Goal: Task Accomplishment & Management: Complete application form

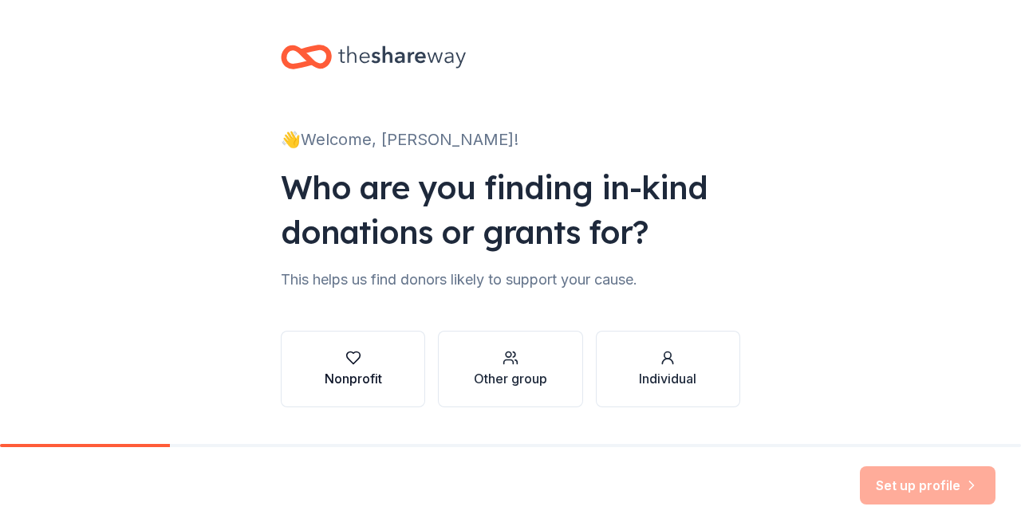
click at [405, 379] on button "Nonprofit" at bounding box center [353, 369] width 144 height 77
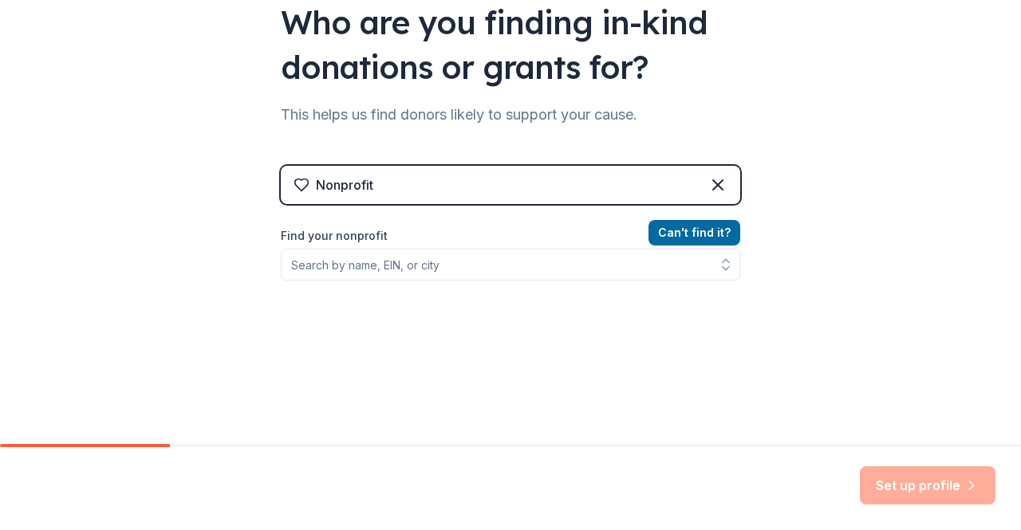
scroll to position [187, 0]
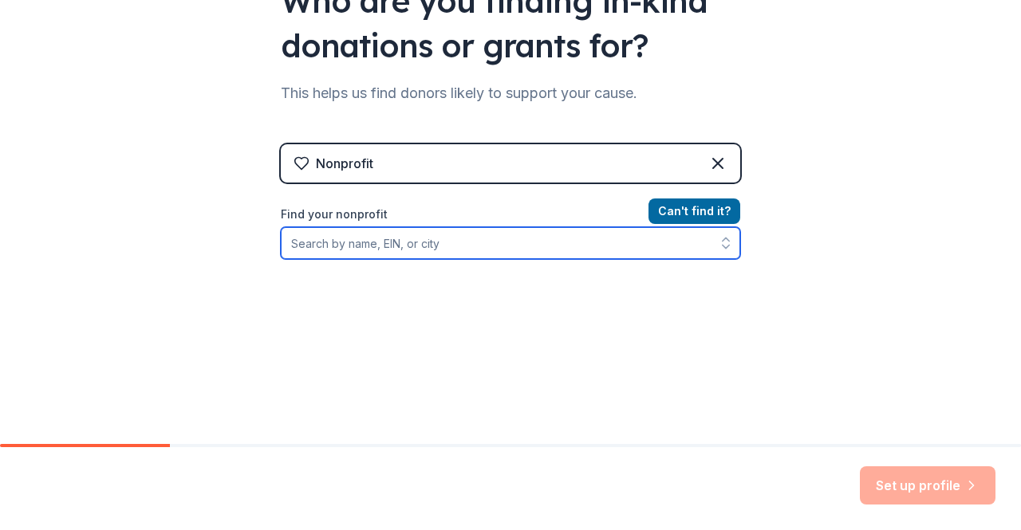
click at [457, 245] on input "Find your nonprofit" at bounding box center [510, 243] width 459 height 32
type input "P"
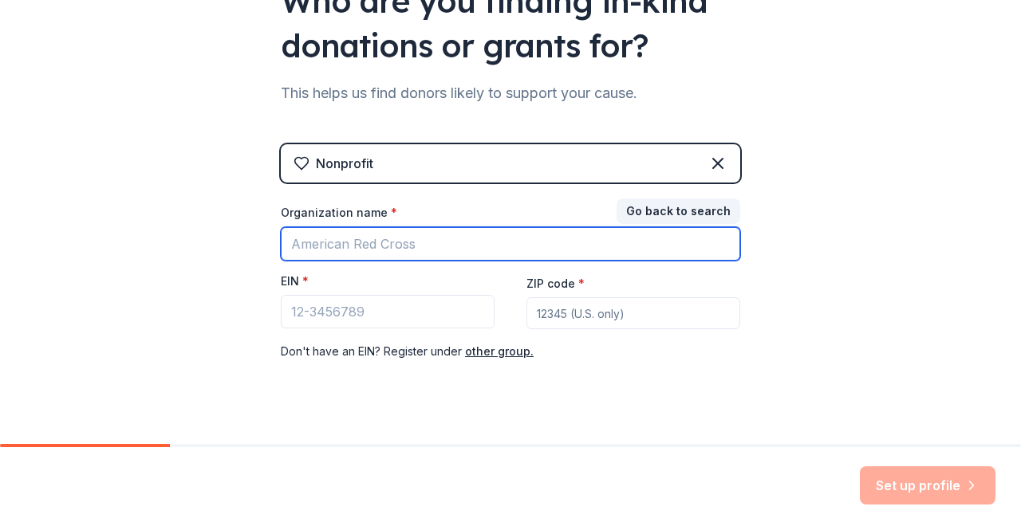
click at [457, 245] on input "Organization name *" at bounding box center [510, 243] width 459 height 33
type input "Hunger & Poverty Prevention Partnership"
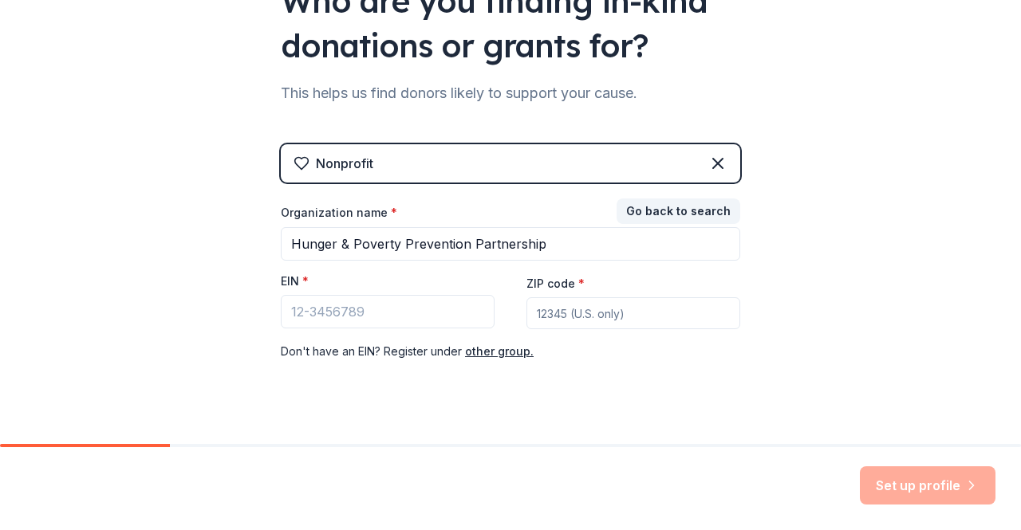
click at [611, 314] on input "ZIP code *" at bounding box center [633, 313] width 214 height 32
type input "54481"
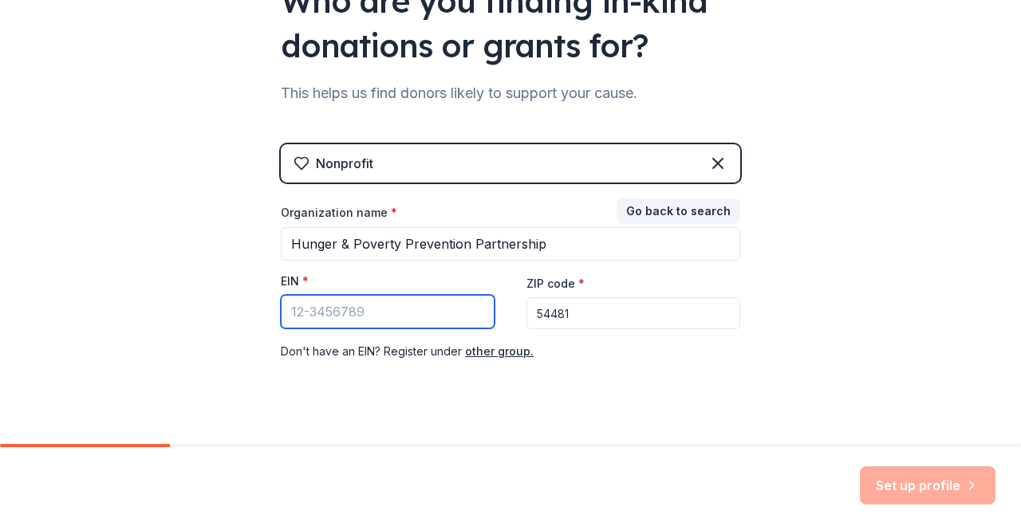
click at [426, 313] on input "EIN *" at bounding box center [388, 311] width 214 height 33
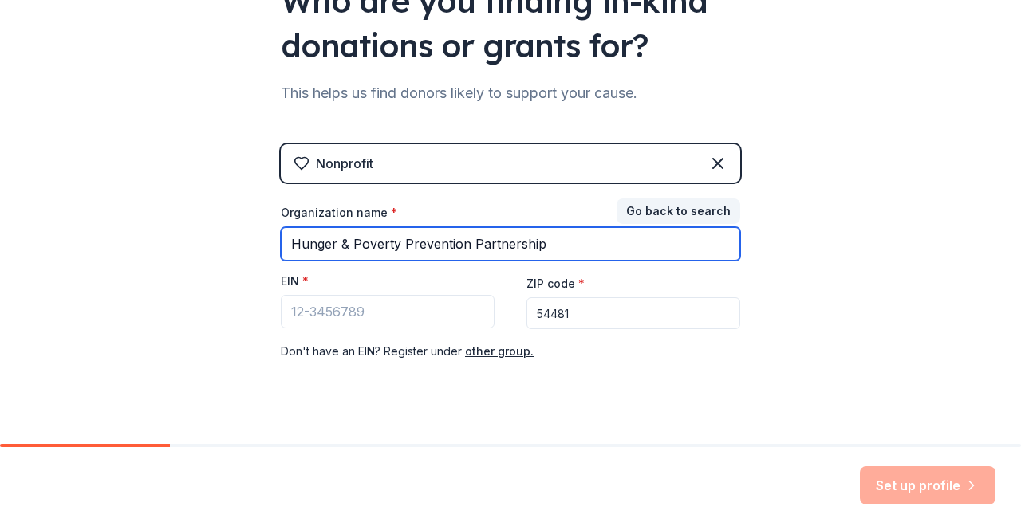
click at [554, 243] on input "Hunger & Poverty Prevention Partnership" at bounding box center [510, 243] width 459 height 33
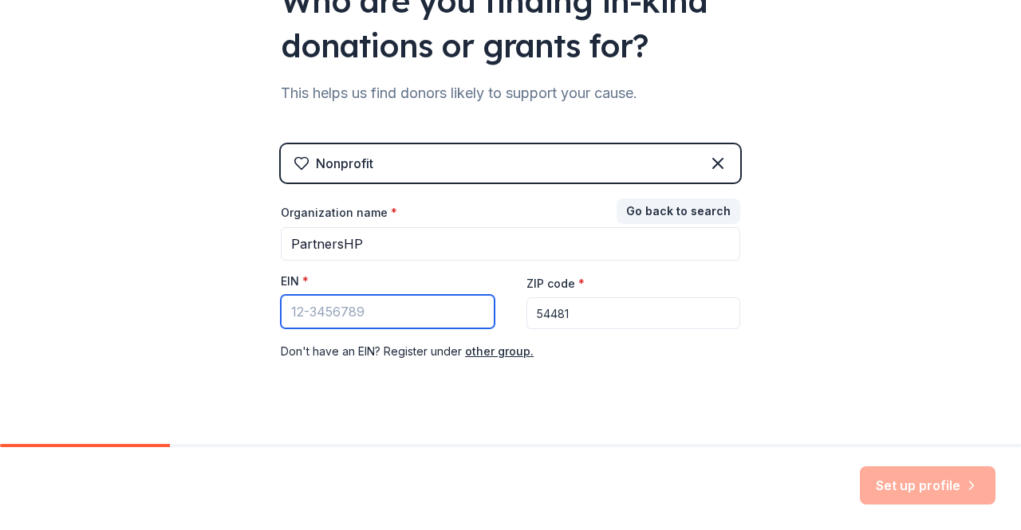
click at [383, 311] on input "EIN *" at bounding box center [388, 311] width 214 height 33
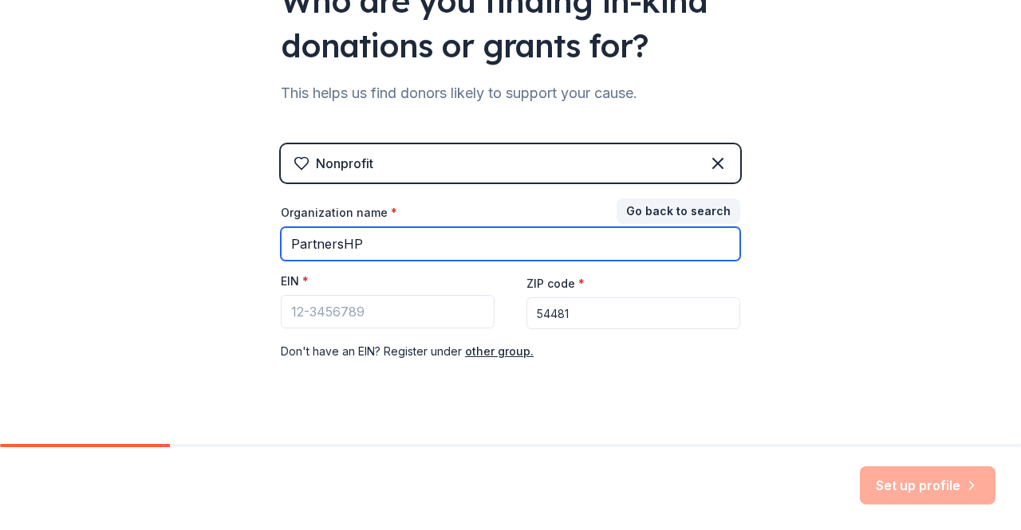
click at [380, 241] on input "PartnersHP" at bounding box center [510, 243] width 459 height 33
type input "N"
type input "Hunger & Poverty Prevention Partnership of Portage County"
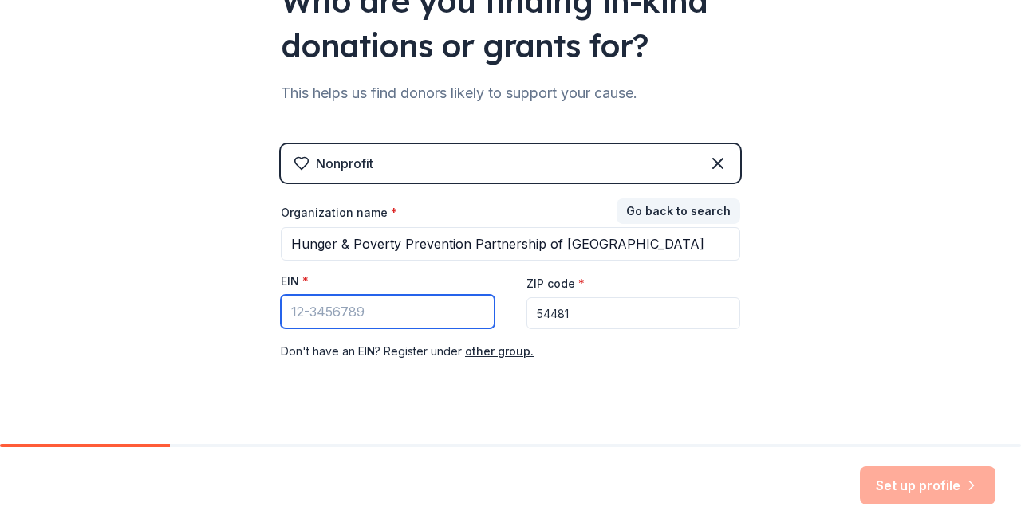
click at [378, 310] on input "EIN *" at bounding box center [388, 311] width 214 height 33
paste input "81-4774210"
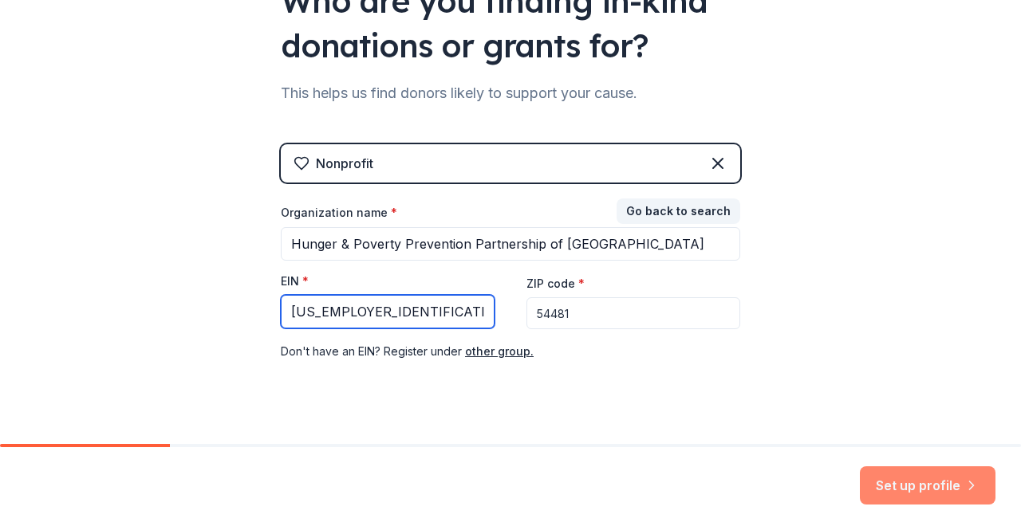
type input "81-4774210"
click at [909, 483] on button "Set up profile" at bounding box center [928, 486] width 136 height 38
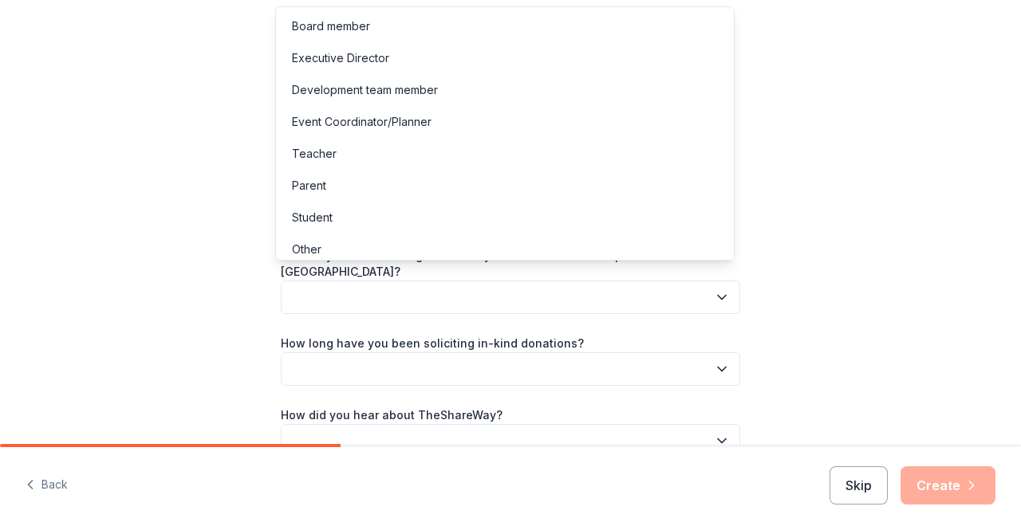
click at [714, 290] on icon "button" at bounding box center [722, 298] width 16 height 16
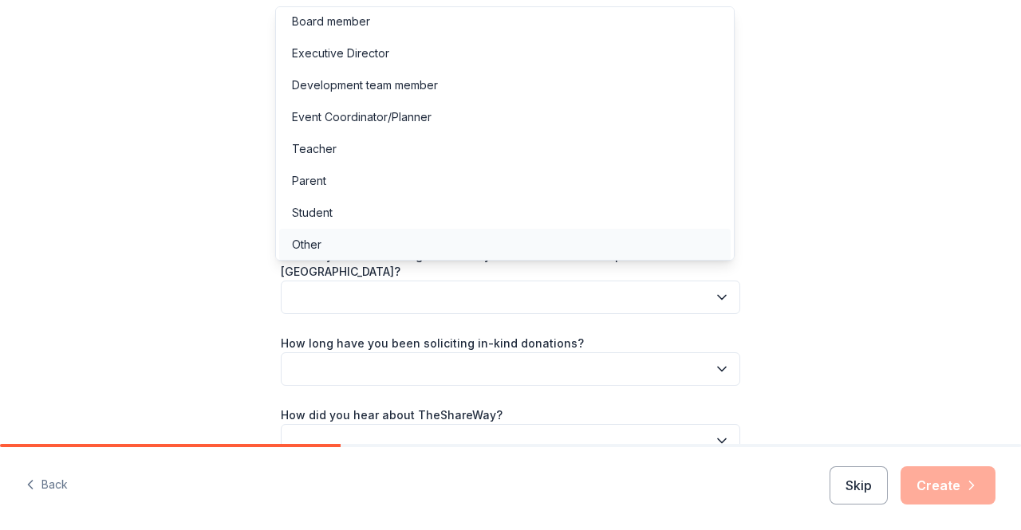
click at [476, 245] on div "Other" at bounding box center [504, 245] width 451 height 32
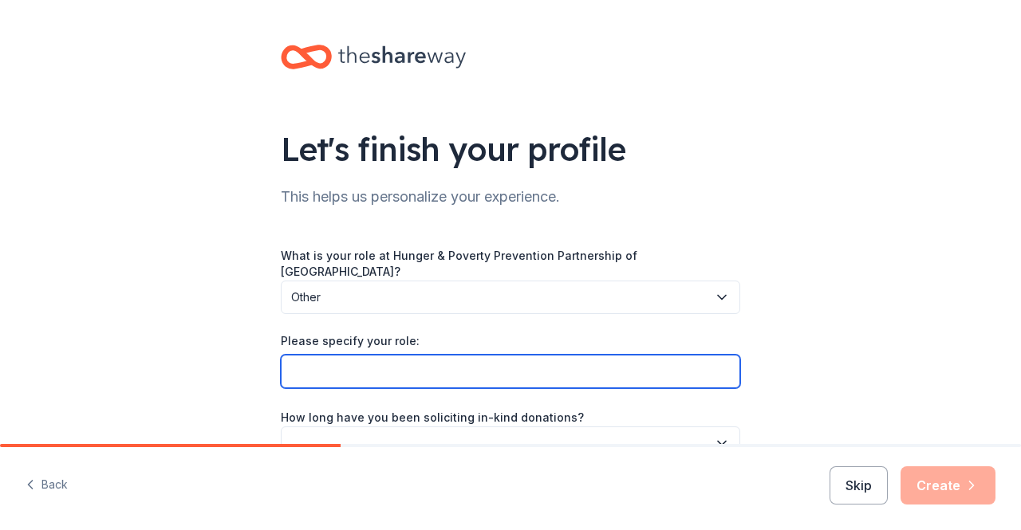
click at [565, 368] on input "Please specify your role:" at bounding box center [510, 371] width 459 height 33
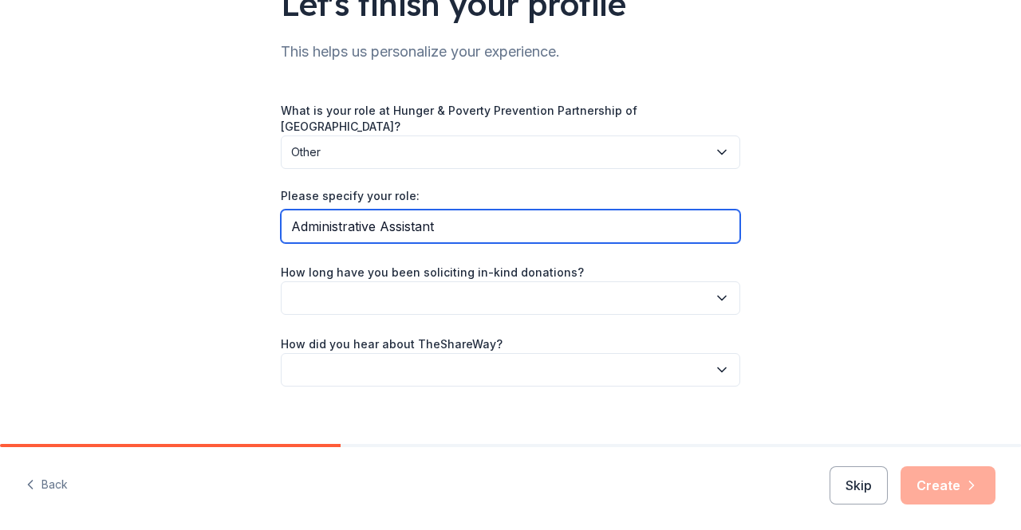
scroll to position [148, 0]
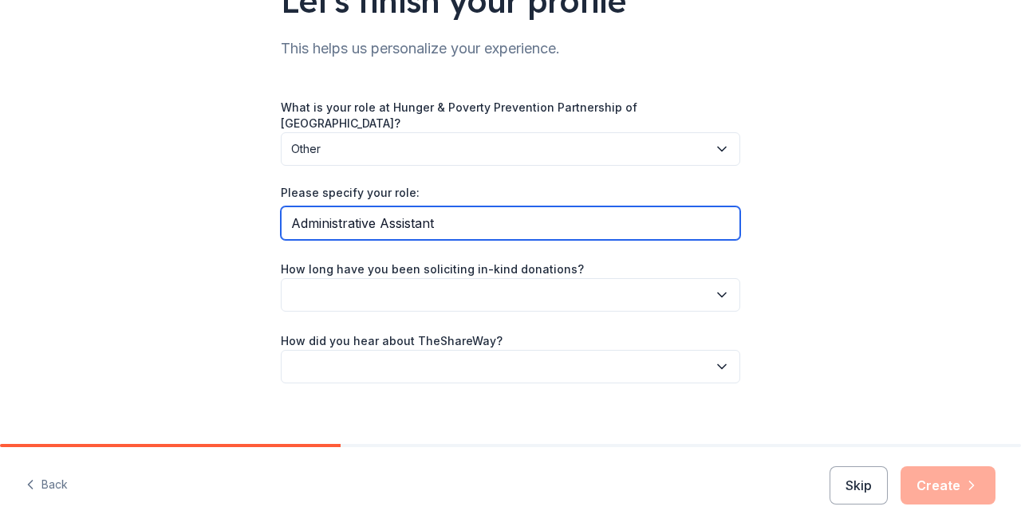
type input "Administrative Assistant"
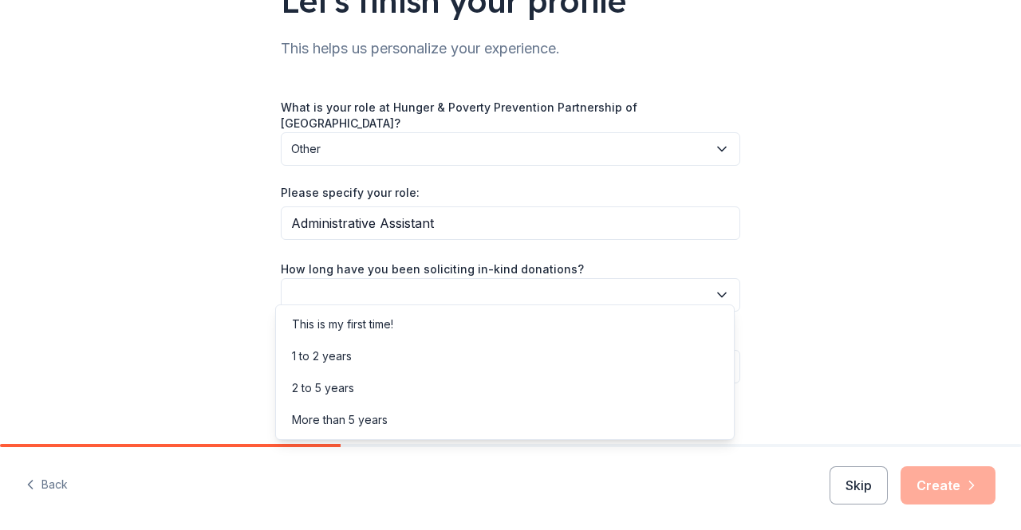
click at [721, 287] on icon "button" at bounding box center [722, 295] width 16 height 16
click at [622, 354] on div "1 to 2 years" at bounding box center [504, 357] width 451 height 32
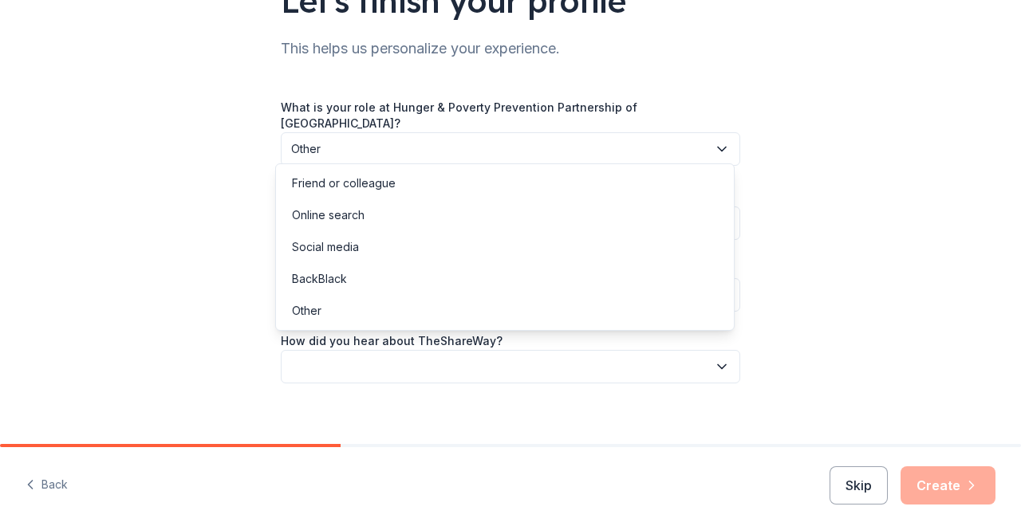
click at [622, 354] on button "button" at bounding box center [510, 366] width 459 height 33
click at [613, 205] on div "Online search" at bounding box center [504, 215] width 451 height 32
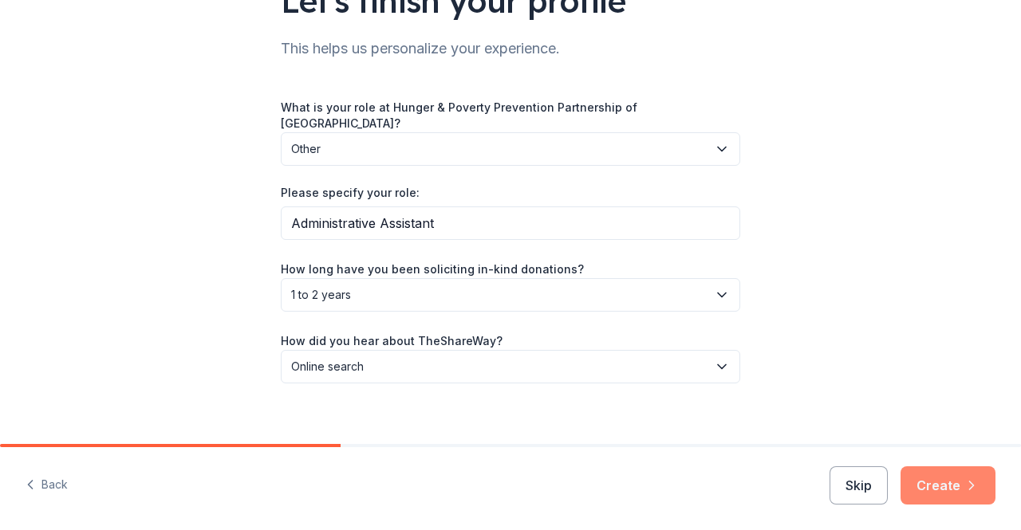
click at [962, 483] on button "Create" at bounding box center [947, 486] width 95 height 38
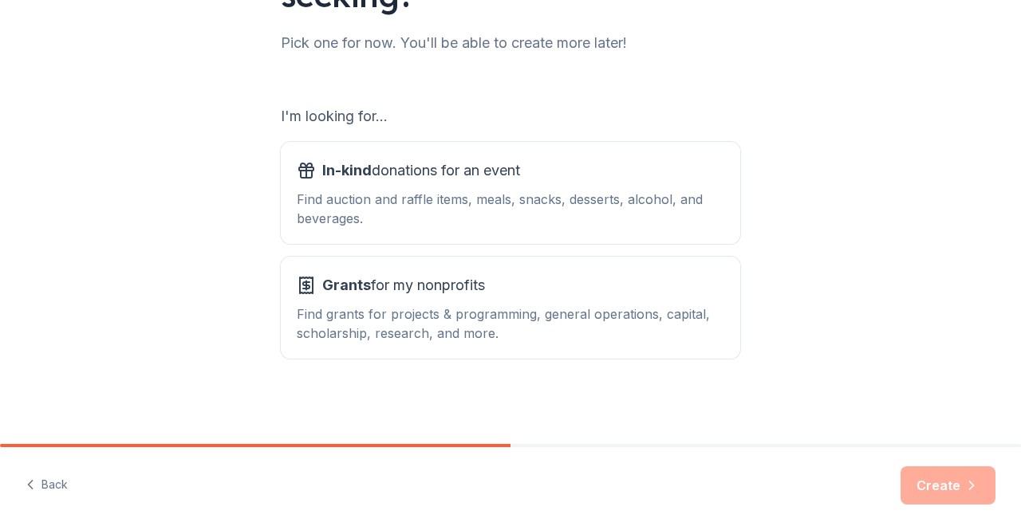
scroll to position [199, 0]
click at [660, 211] on div "Find auction and raffle items, meals, snacks, desserts, alcohol, and beverages." at bounding box center [510, 208] width 427 height 38
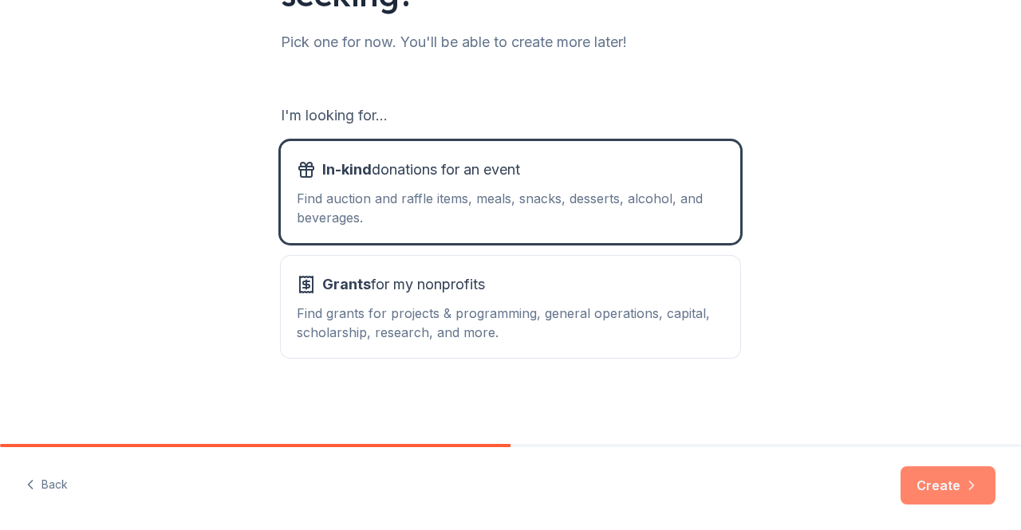
click at [922, 487] on button "Create" at bounding box center [947, 486] width 95 height 38
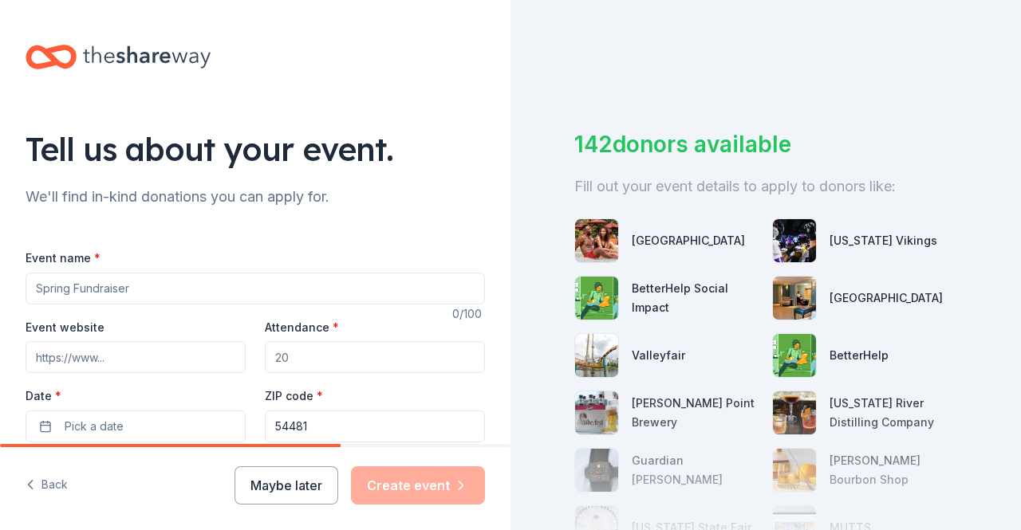
click at [187, 284] on input "Event name *" at bounding box center [255, 289] width 459 height 32
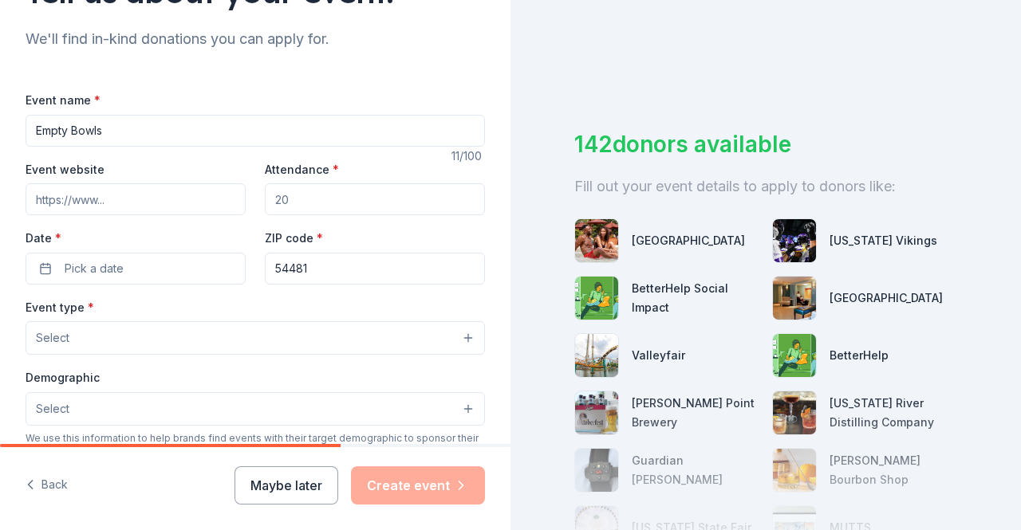
scroll to position [161, 0]
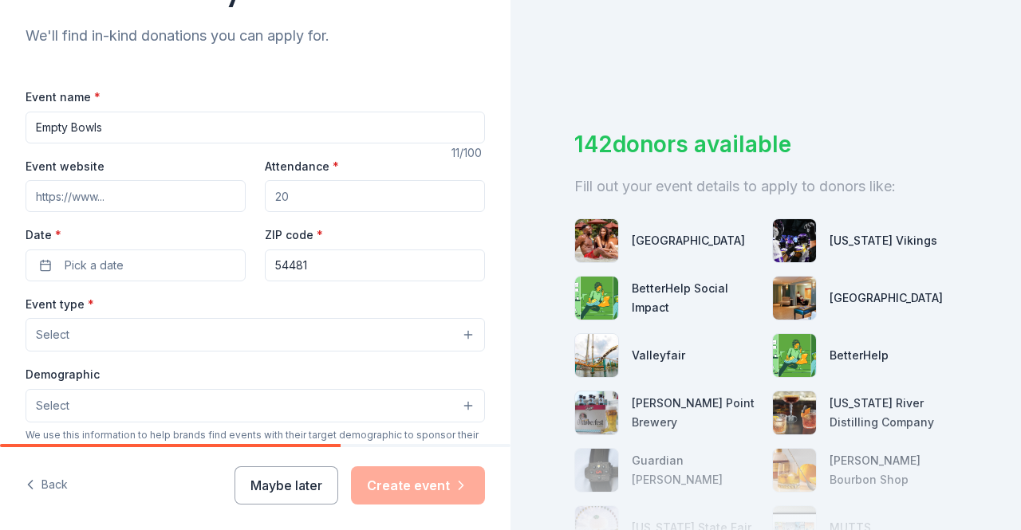
type input "Empty Bowls"
click at [136, 192] on input "Event website" at bounding box center [136, 196] width 220 height 32
paste input "https://emptybowlsportageco.org/"
type input "https://emptybowlsportageco.org/"
click at [295, 200] on input "Attendance *" at bounding box center [375, 196] width 220 height 32
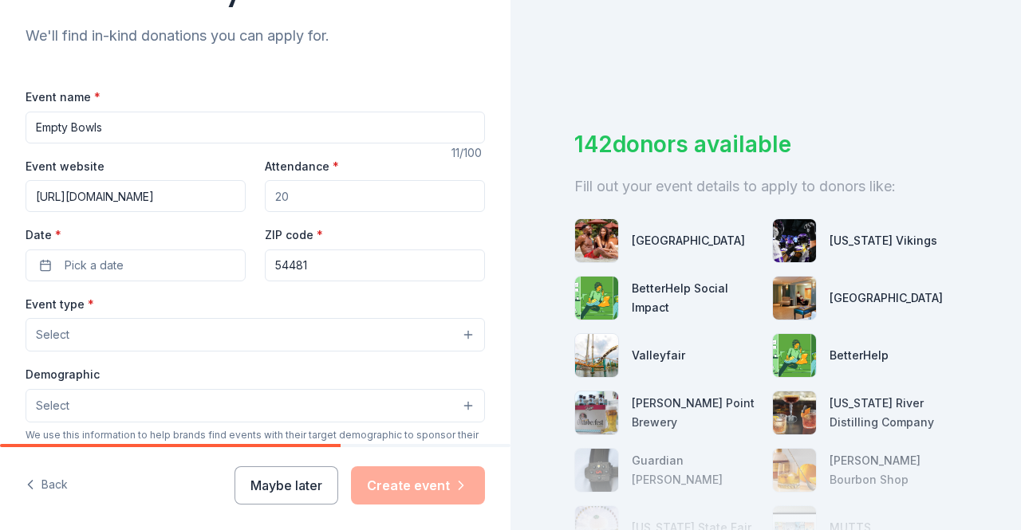
click at [295, 200] on input "Attendance *" at bounding box center [375, 196] width 220 height 32
type input "450"
click at [163, 261] on button "Pick a date" at bounding box center [136, 266] width 220 height 32
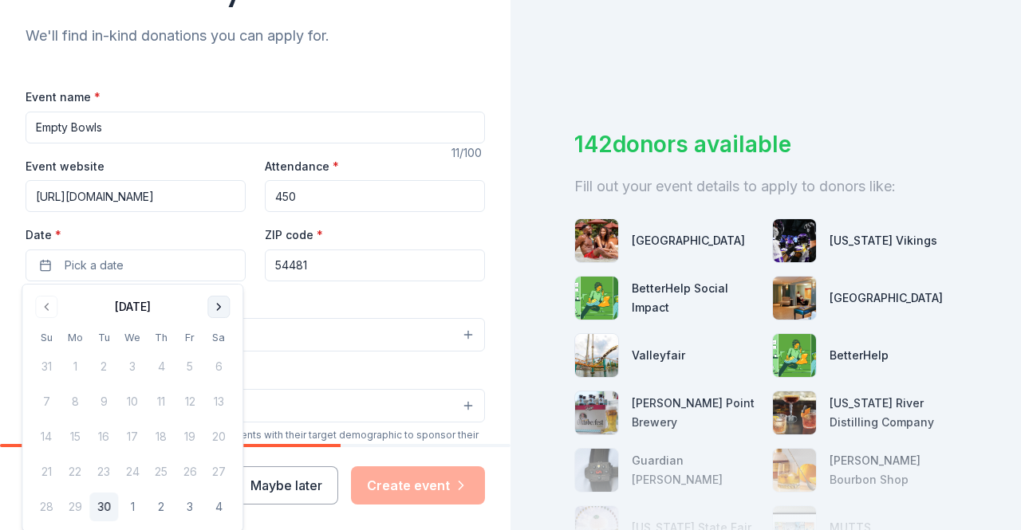
click at [214, 308] on button "Go to next month" at bounding box center [218, 307] width 22 height 22
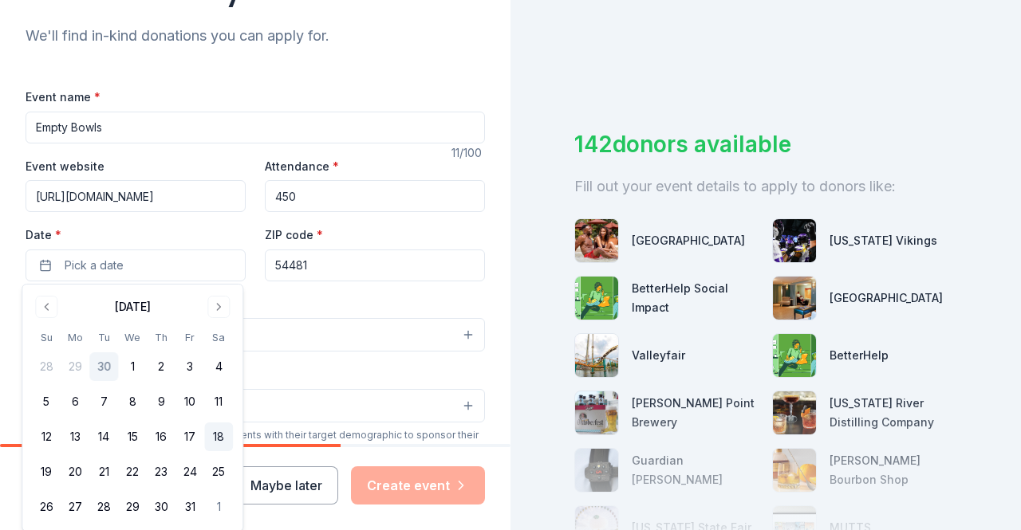
click at [223, 433] on button "18" at bounding box center [218, 437] width 29 height 29
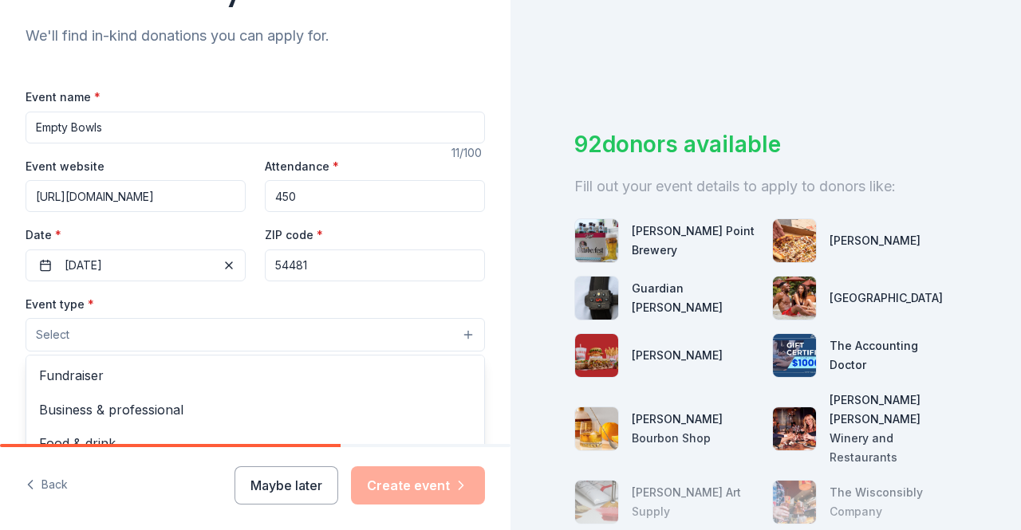
click at [348, 335] on button "Select" at bounding box center [255, 334] width 459 height 33
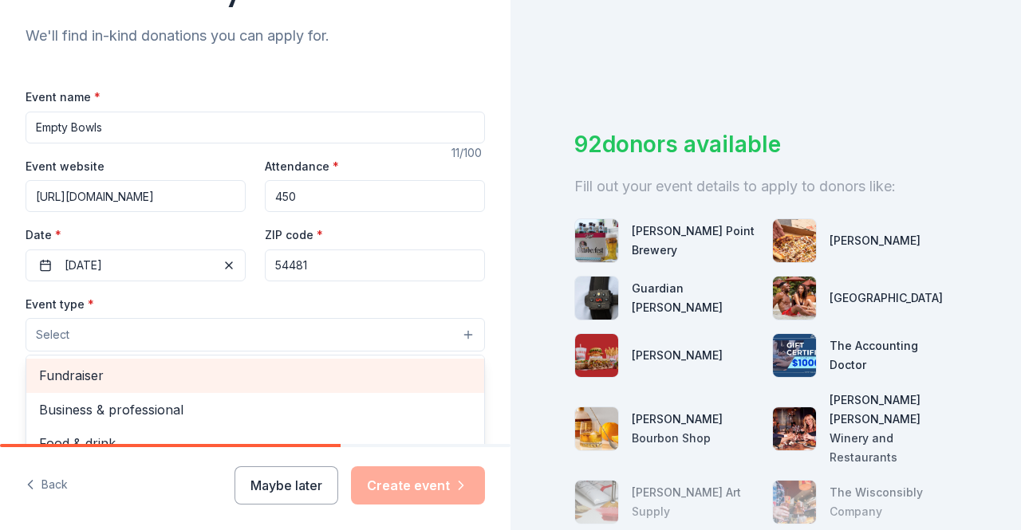
click at [161, 372] on span "Fundraiser" at bounding box center [255, 375] width 432 height 21
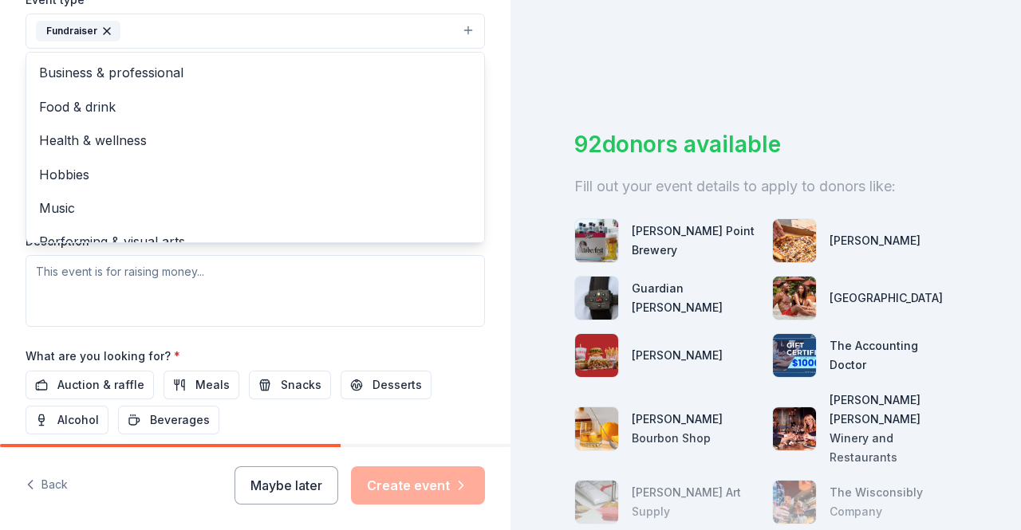
scroll to position [469, 0]
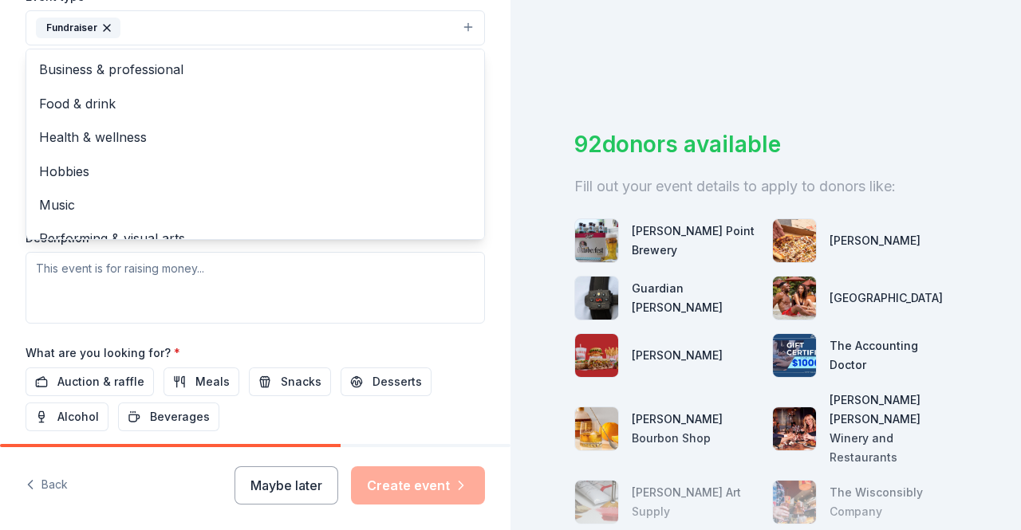
click at [287, 276] on div "Event type * Fundraiser Business & professional Food & drink Health & wellness …" at bounding box center [255, 154] width 459 height 337
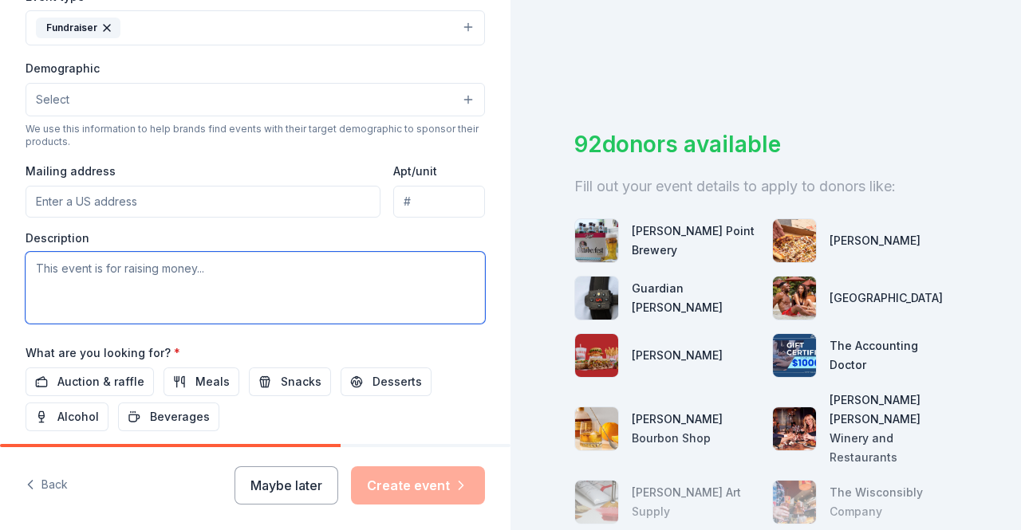
click at [164, 264] on textarea at bounding box center [255, 288] width 459 height 72
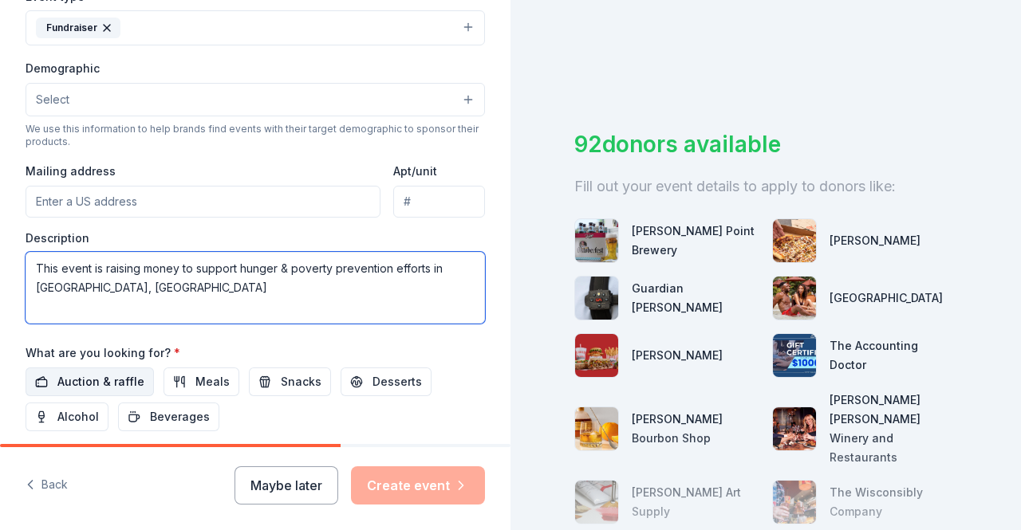
type textarea "This event is raising money to support hunger & poverty prevention efforts in P…"
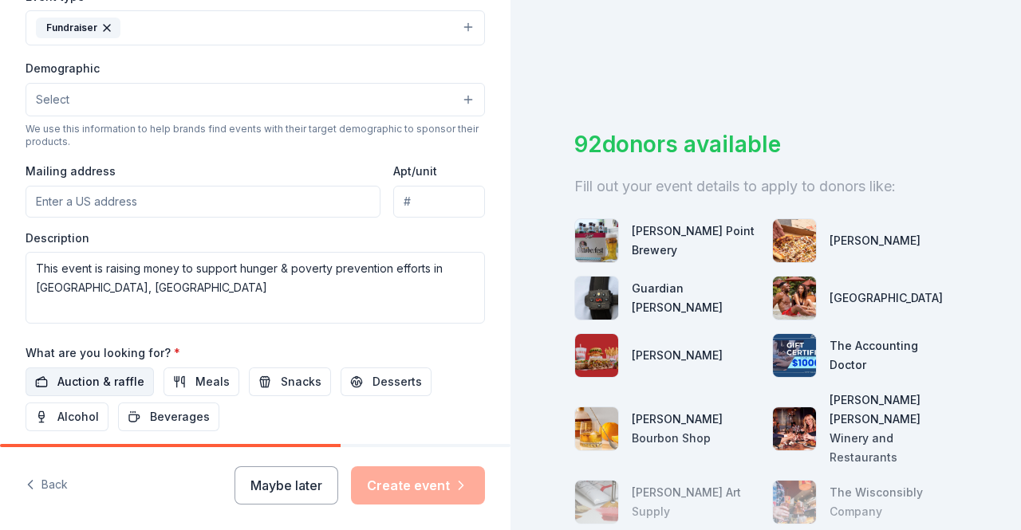
click at [108, 379] on span "Auction & raffle" at bounding box center [100, 381] width 87 height 19
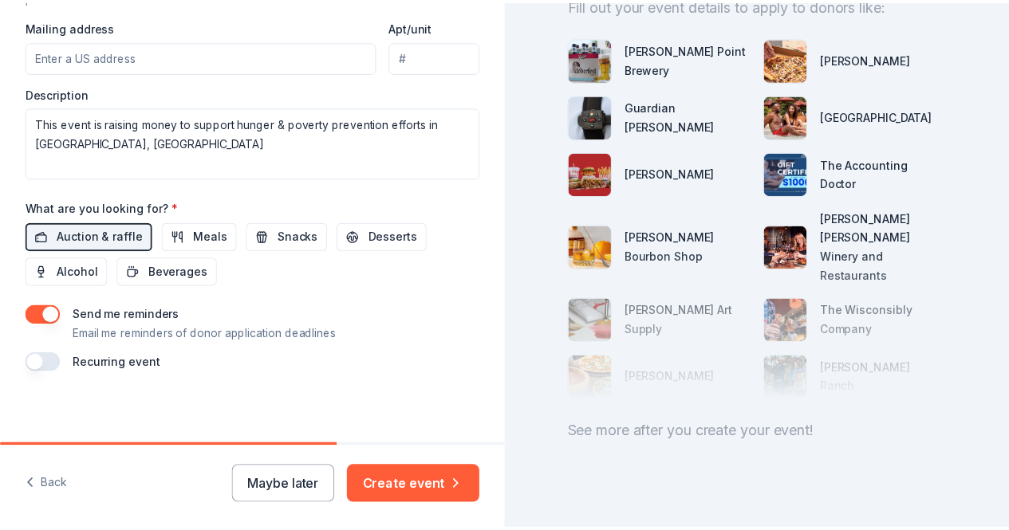
scroll to position [191, 0]
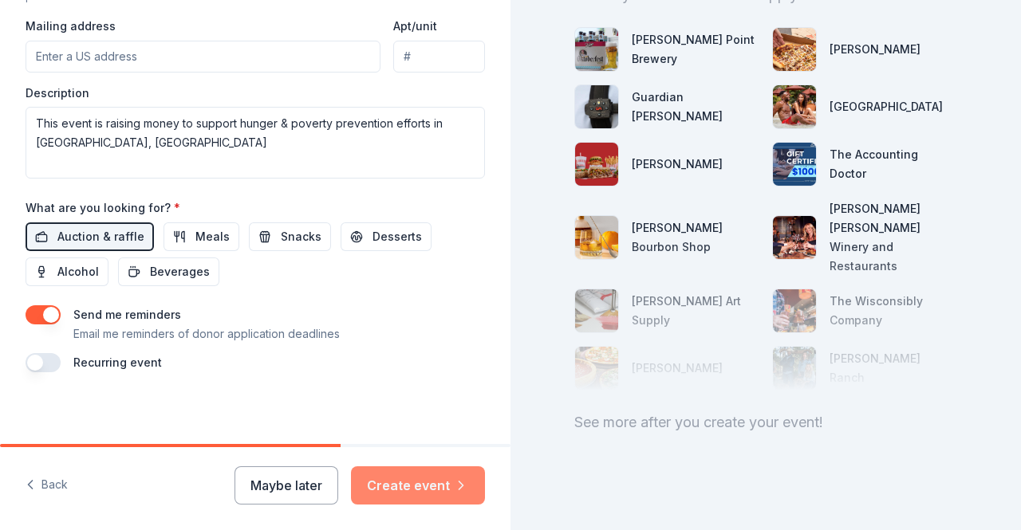
click at [448, 487] on button "Create event" at bounding box center [418, 486] width 134 height 38
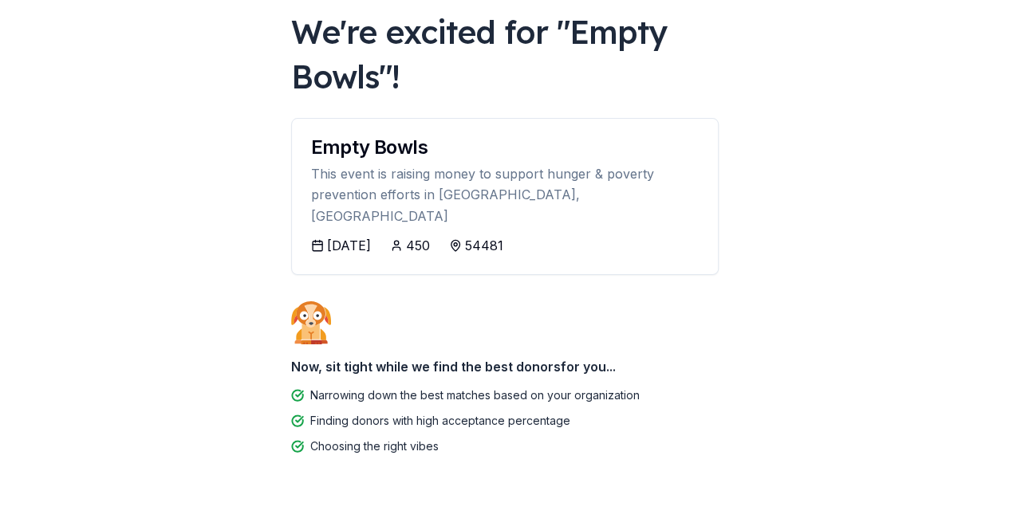
scroll to position [100, 0]
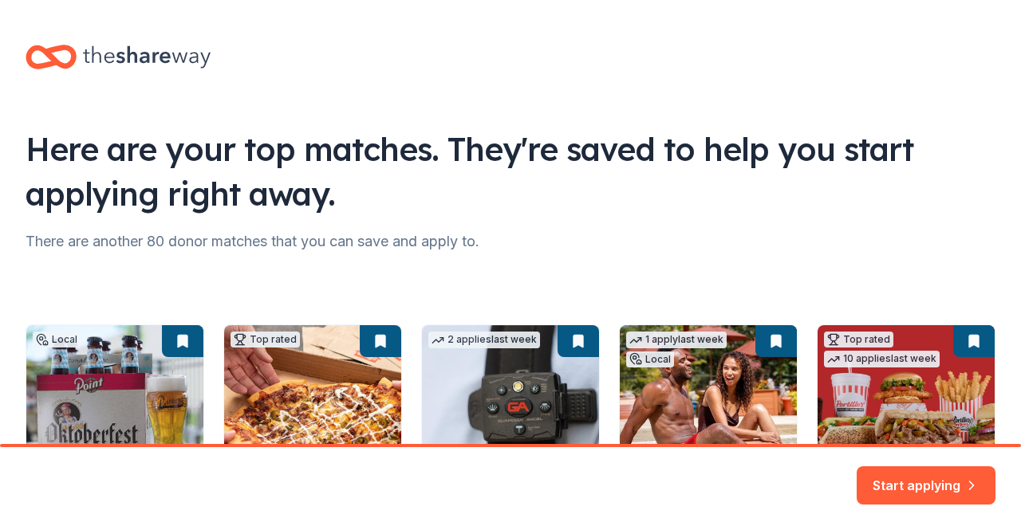
drag, startPoint x: 1013, startPoint y: 106, endPoint x: 1012, endPoint y: 273, distance: 166.7
click at [1012, 273] on html "Here are your top matches. They're saved to help you start applying right away.…" at bounding box center [510, 265] width 1021 height 530
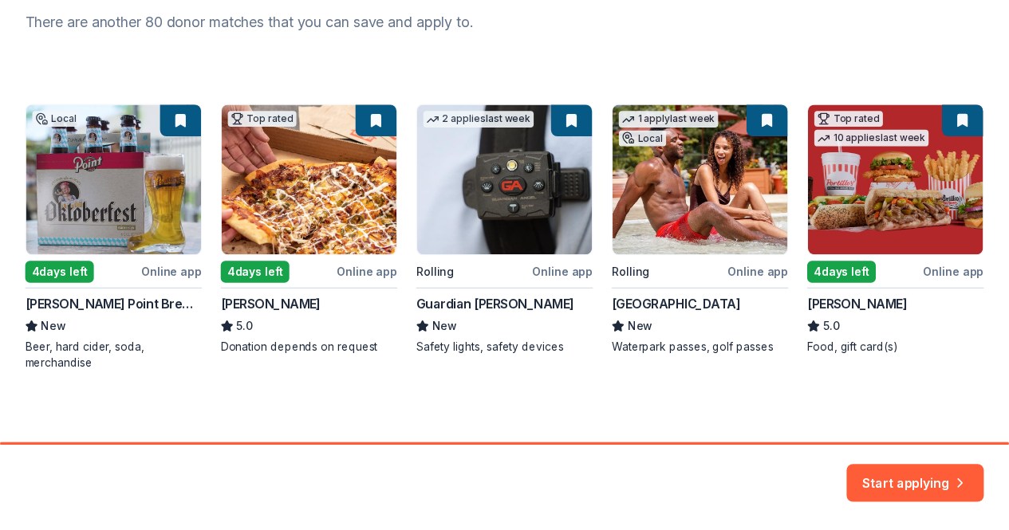
scroll to position [226, 0]
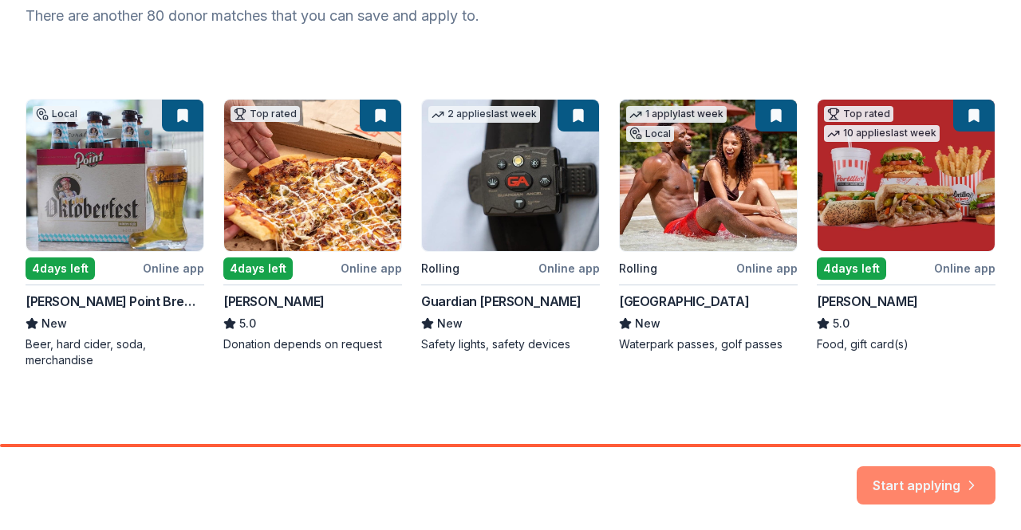
click at [885, 485] on button "Start applying" at bounding box center [926, 476] width 139 height 38
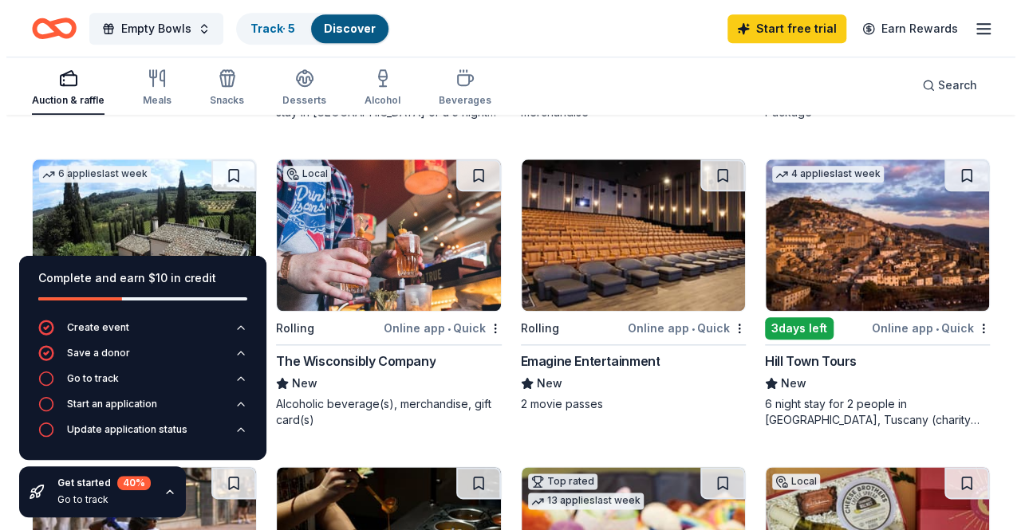
scroll to position [743, 0]
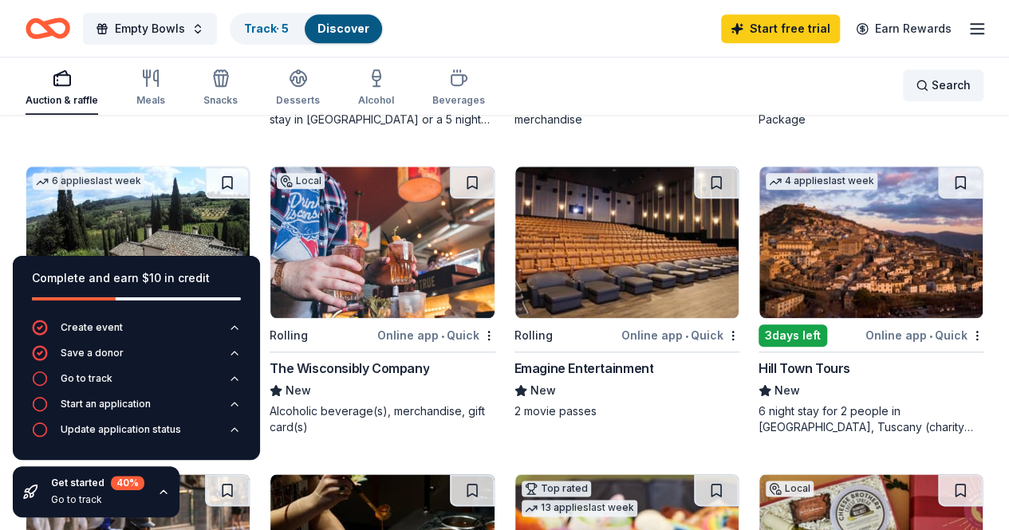
click at [938, 85] on span "Search" at bounding box center [951, 85] width 39 height 19
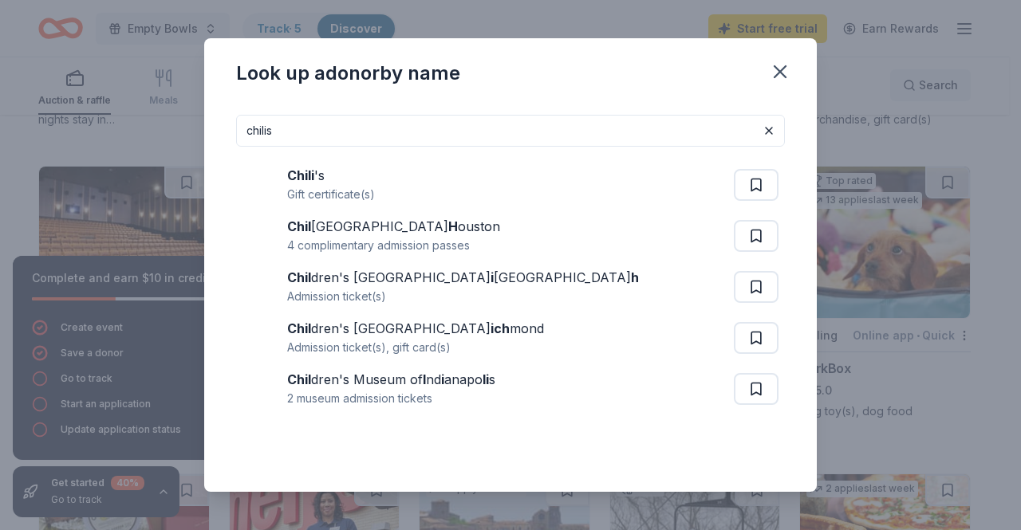
type input "chilis"
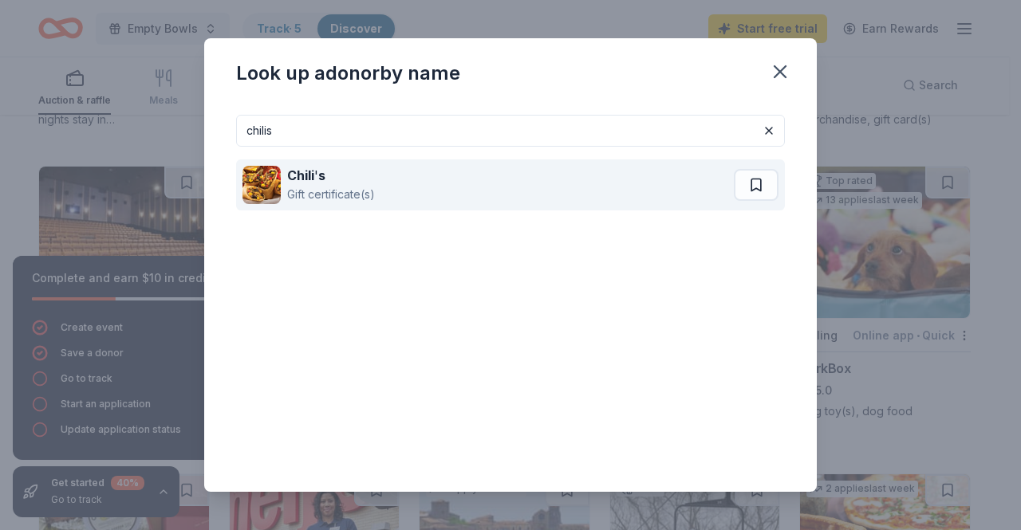
click at [510, 195] on div "Chili ' s Gift certificate(s)" at bounding box center [487, 185] width 491 height 51
